Goal: Subscribe to service/newsletter

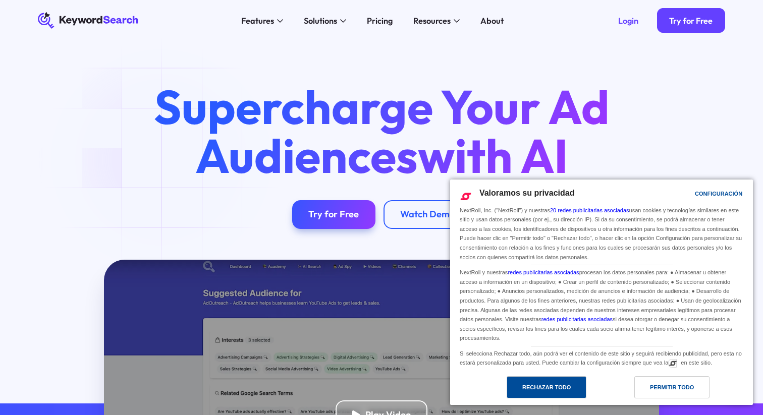
click at [566, 383] on div "Rechazar todo" at bounding box center [546, 387] width 48 height 11
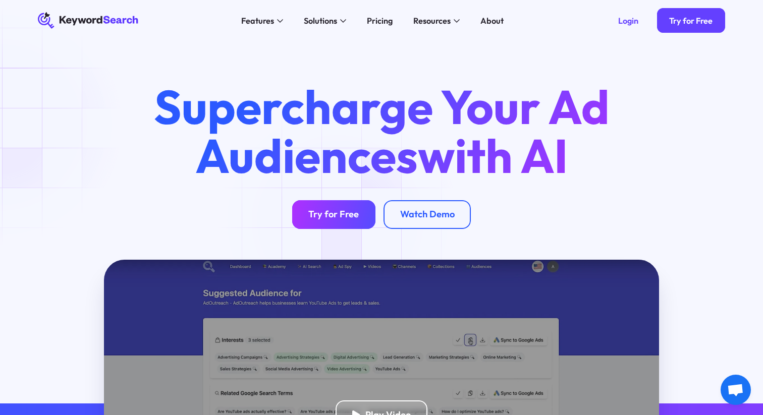
click at [338, 221] on link "Try for Free" at bounding box center [333, 214] width 83 height 29
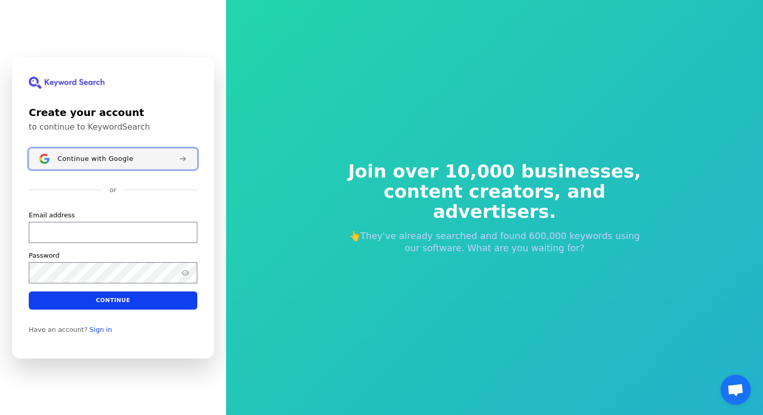
click at [141, 164] on button "Continue with Google" at bounding box center [113, 158] width 169 height 21
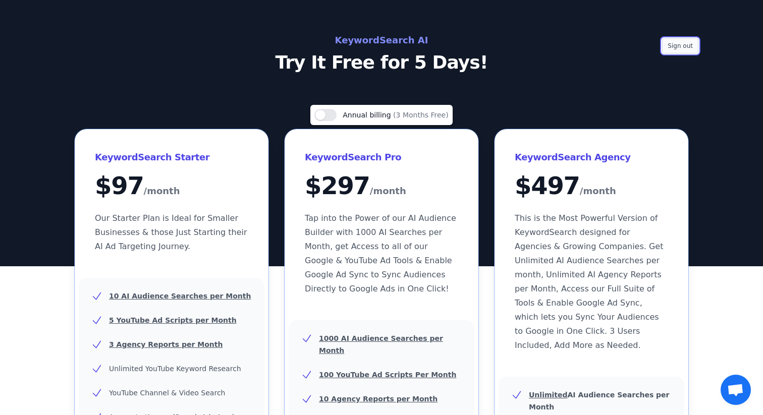
click at [689, 47] on button "Sign out" at bounding box center [680, 45] width 36 height 15
